Goal: Information Seeking & Learning: Learn about a topic

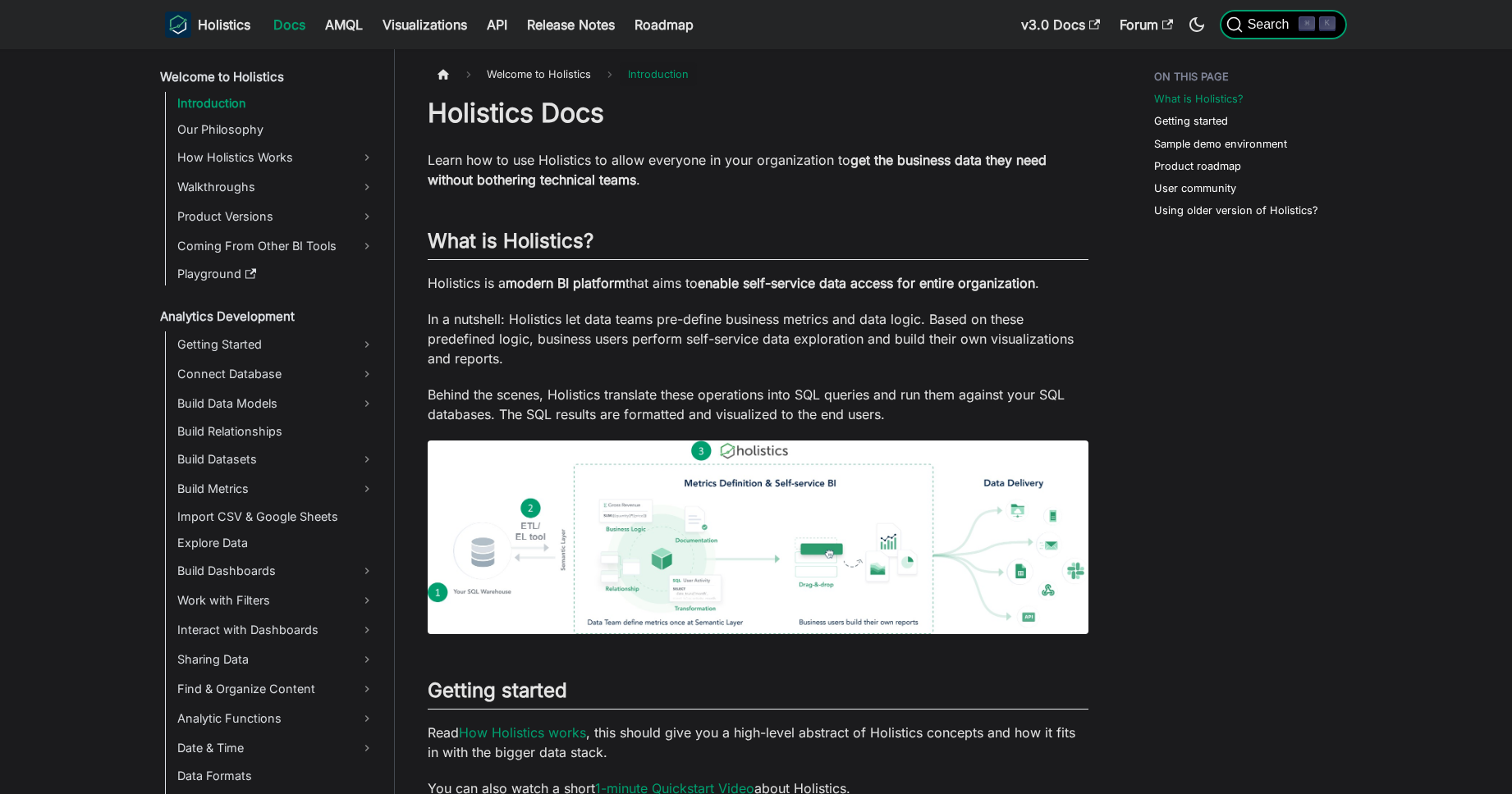
click at [1277, 19] on span "Search" at bounding box center [1271, 24] width 56 height 15
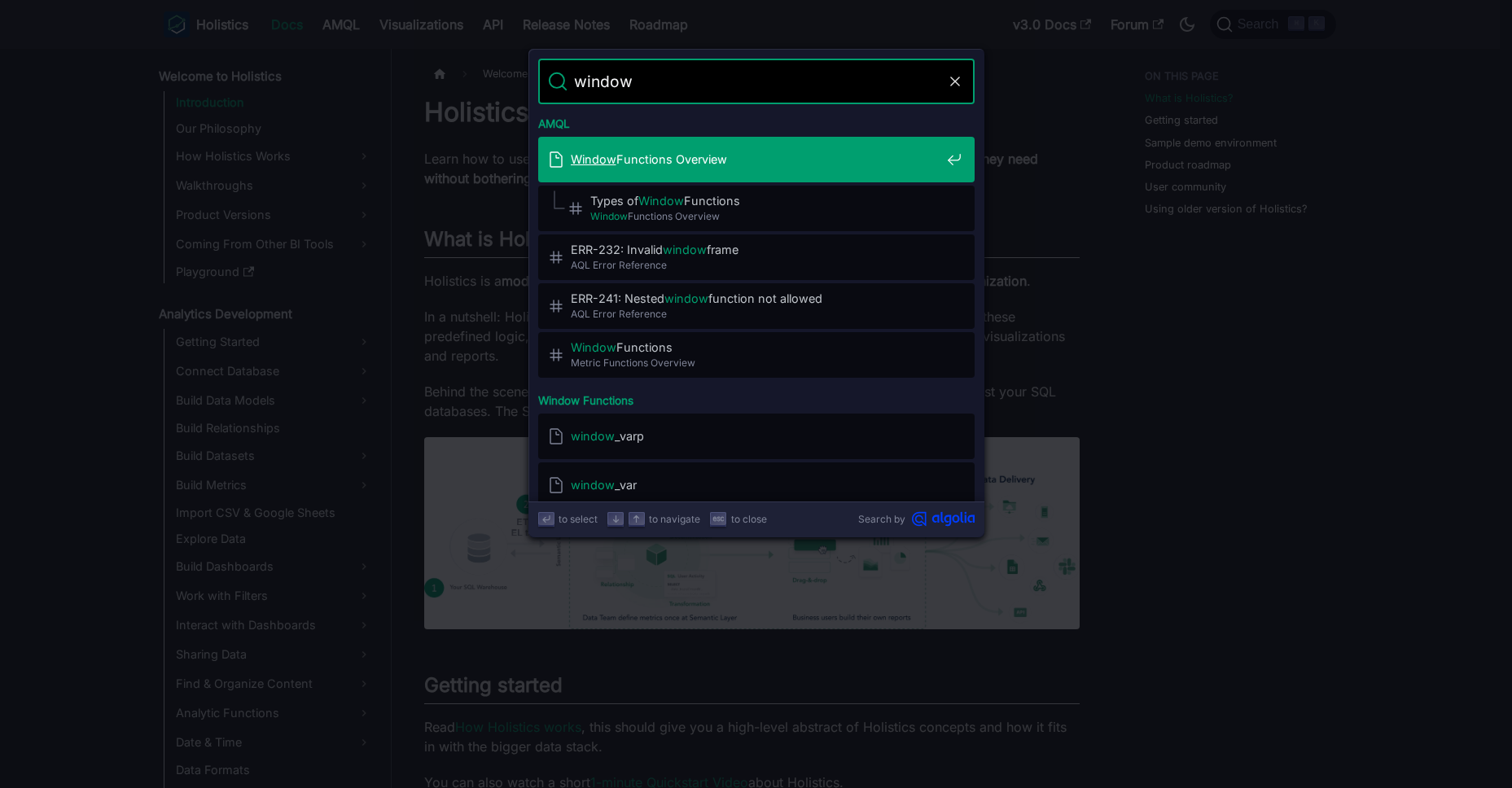
type input "window_"
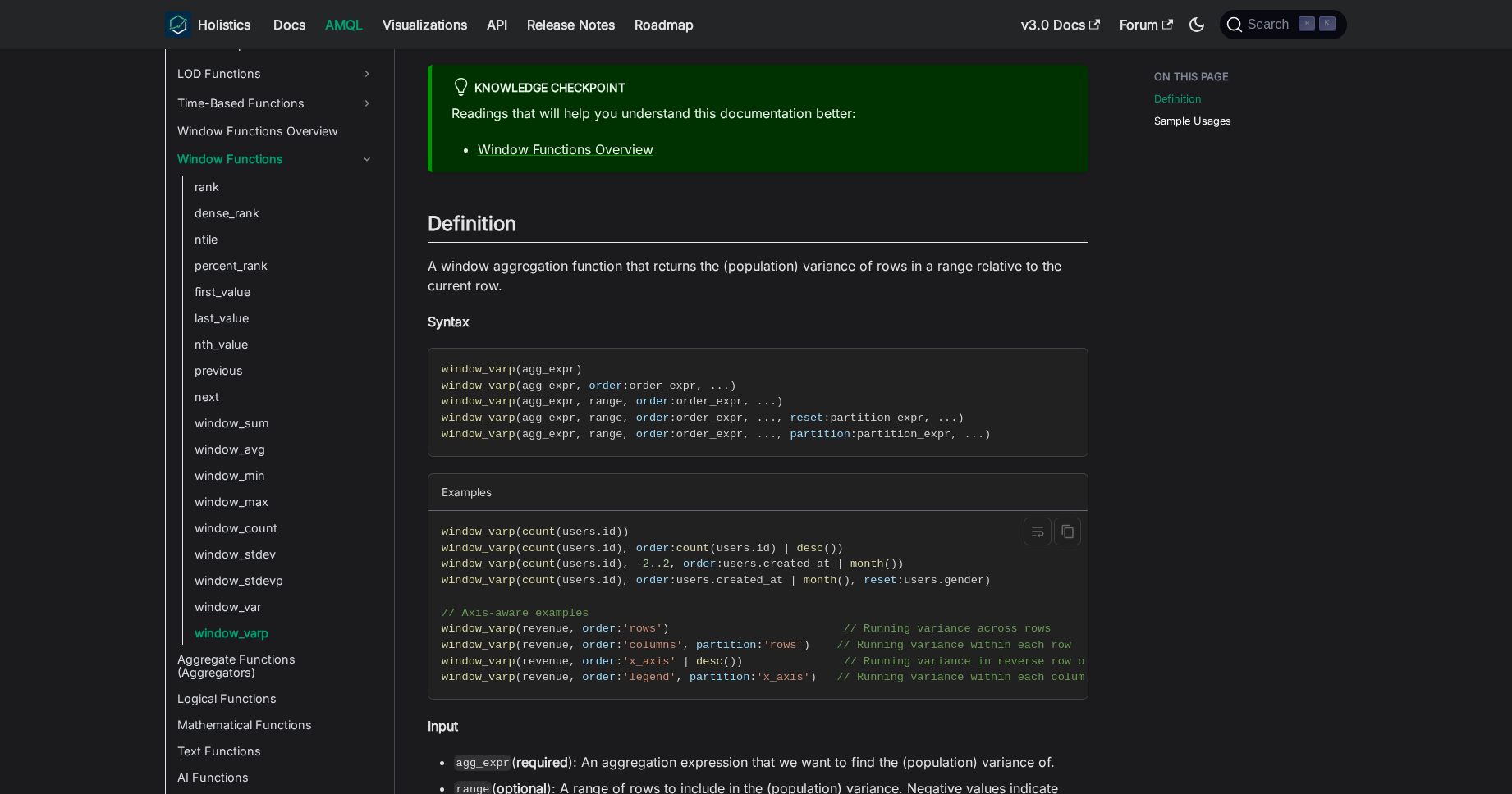
scroll to position [112, 0]
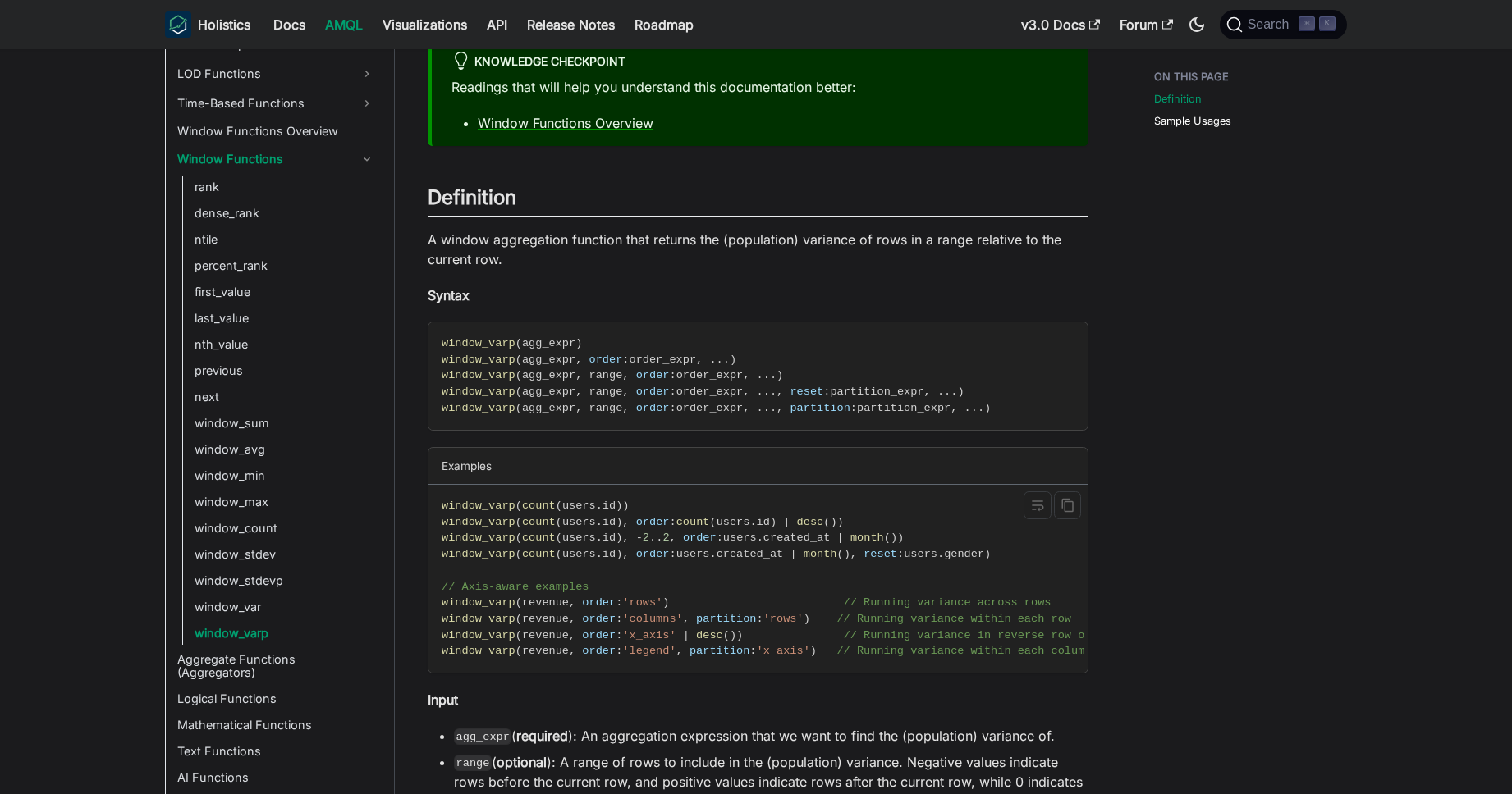
click at [801, 646] on span "'x_axis'" at bounding box center [783, 651] width 54 height 12
click at [745, 652] on span "partition" at bounding box center [720, 651] width 60 height 12
click at [710, 635] on span "desc" at bounding box center [709, 635] width 27 height 12
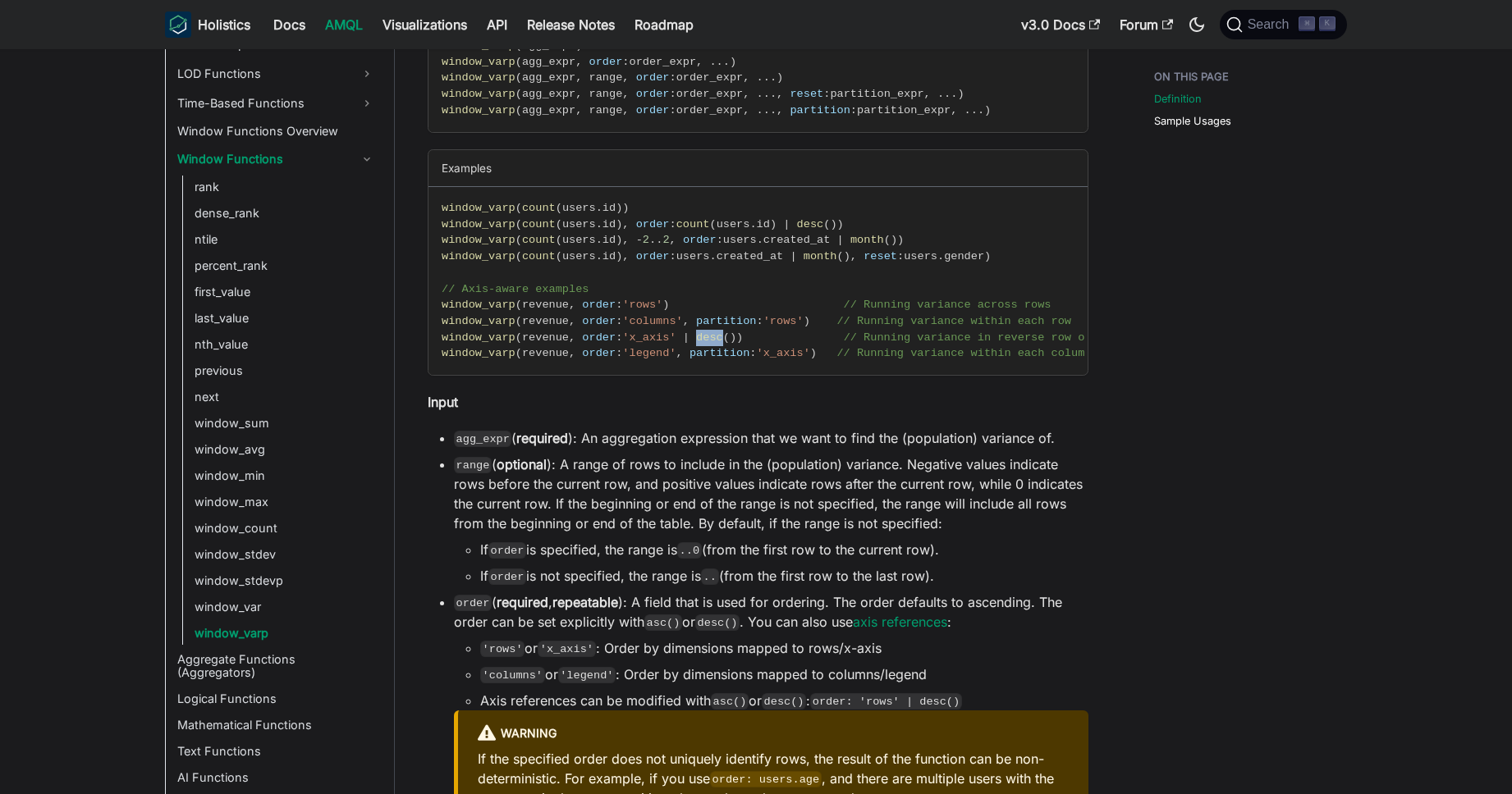
scroll to position [566, 0]
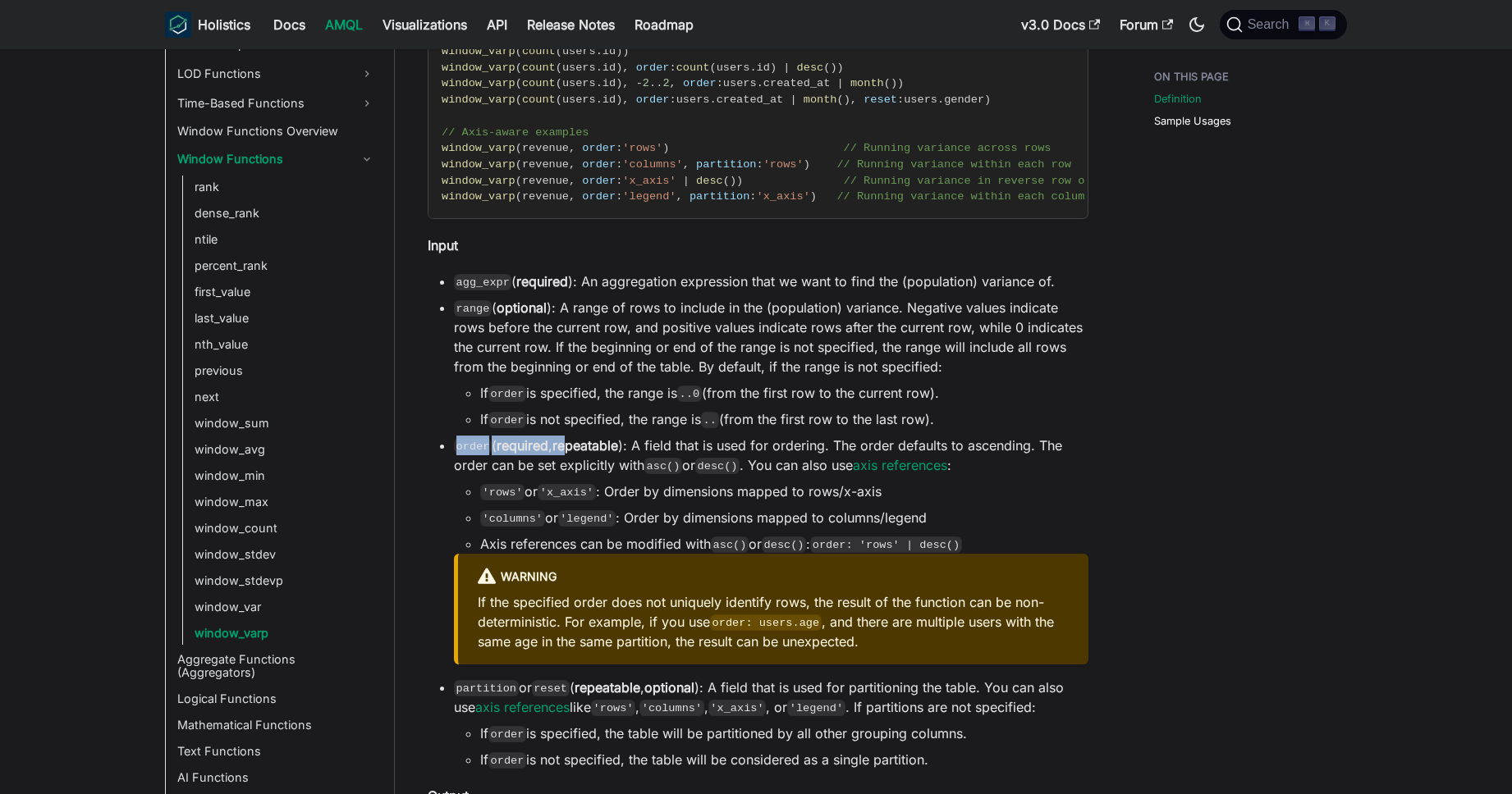
drag, startPoint x: 452, startPoint y: 449, endPoint x: 571, endPoint y: 459, distance: 119.4
click at [571, 459] on ul "agg_expr ( required ): An aggregation expression that we want to find the (popu…" at bounding box center [757, 521] width 661 height 499
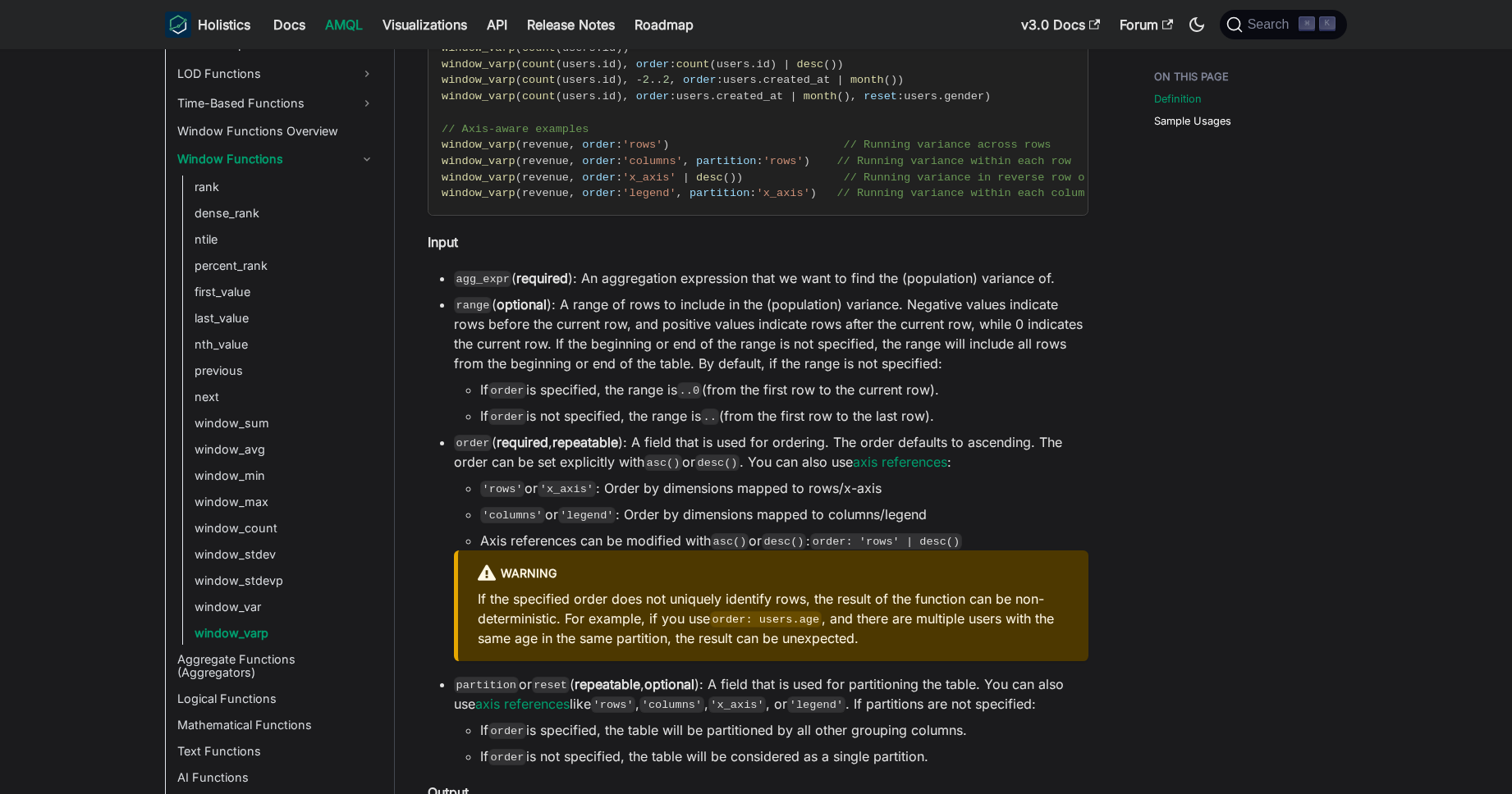
click at [974, 331] on li "range ( optional ): A range of rows to include in the (population) variance. Ne…" at bounding box center [771, 360] width 634 height 132
